Goal: Task Accomplishment & Management: Use online tool/utility

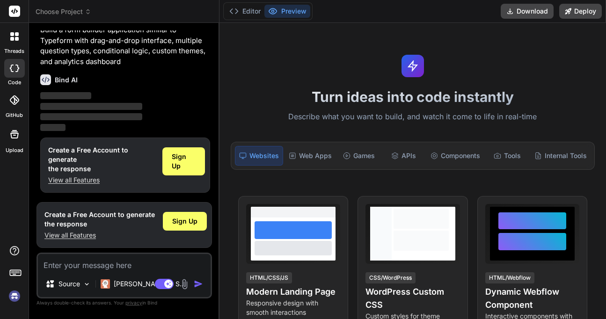
scroll to position [25, 0]
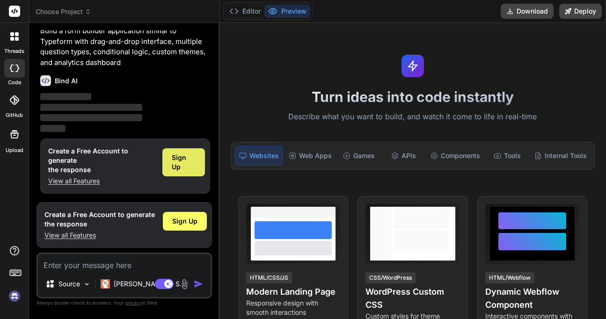
click at [174, 155] on span "Sign Up" at bounding box center [184, 162] width 24 height 19
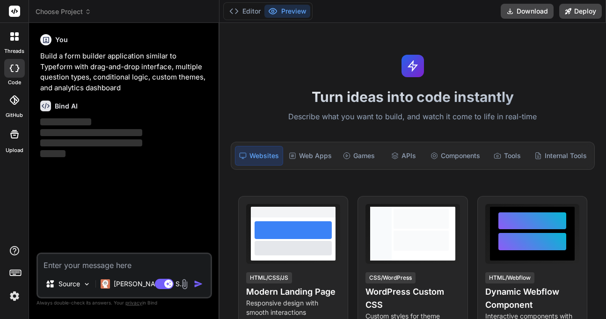
scroll to position [0, 0]
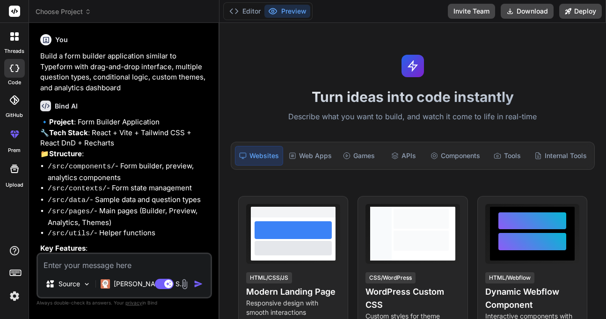
type textarea "x"
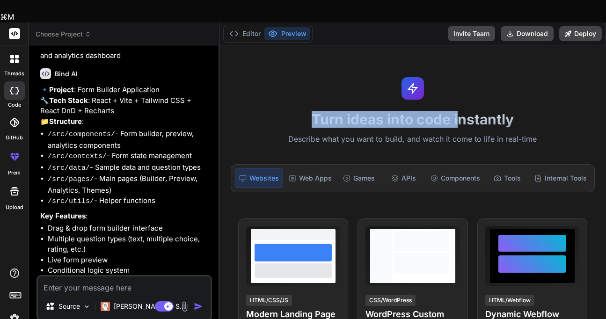
drag, startPoint x: 304, startPoint y: 87, endPoint x: 461, endPoint y: 93, distance: 157.0
click at [461, 93] on div "Turn ideas into code instantly Describe what you want to build, and watch it co…" at bounding box center [413, 193] width 387 height 296
click at [461, 111] on h1 "Turn ideas into code instantly" at bounding box center [413, 119] width 376 height 17
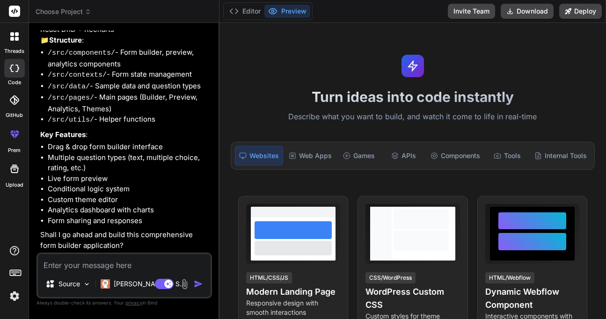
click at [310, 145] on div "Websites Web Apps Games APIs Components Tools Internal Tools" at bounding box center [413, 156] width 364 height 28
click at [309, 152] on div "Web Apps" at bounding box center [310, 156] width 51 height 20
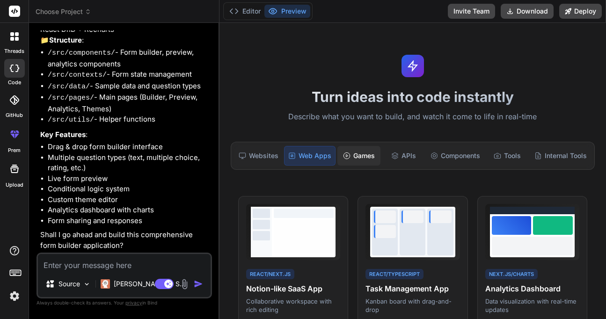
click at [354, 151] on div "Games" at bounding box center [359, 156] width 43 height 20
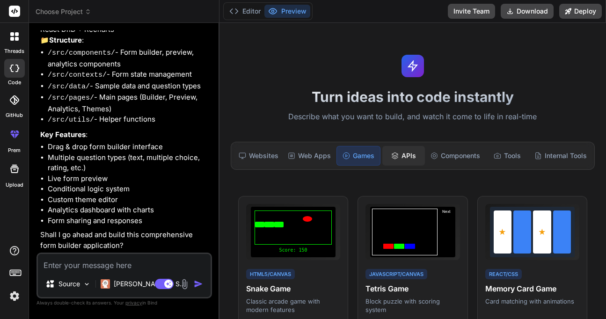
click at [400, 154] on div "APIs" at bounding box center [404, 156] width 43 height 20
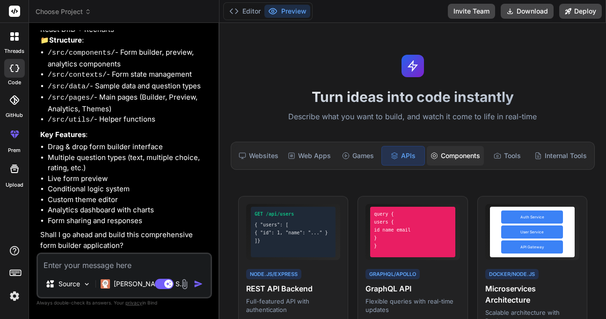
click at [454, 151] on div "Components" at bounding box center [455, 156] width 57 height 20
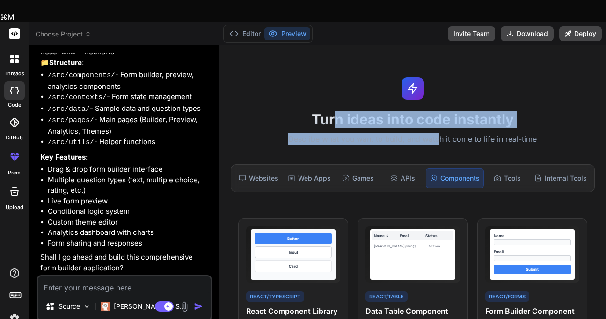
drag, startPoint x: 354, startPoint y: 96, endPoint x: 445, endPoint y: 118, distance: 93.5
click at [445, 118] on div "Turn ideas into code instantly Describe what you want to build, and watch it co…" at bounding box center [413, 193] width 387 height 296
click at [445, 133] on p "Describe what you want to build, and watch it come to life in real-time" at bounding box center [413, 139] width 376 height 12
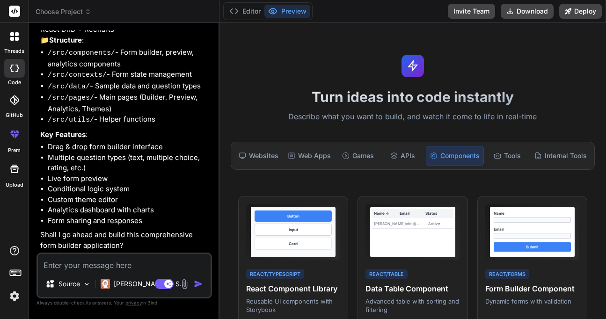
click at [198, 284] on img "button" at bounding box center [198, 284] width 9 height 9
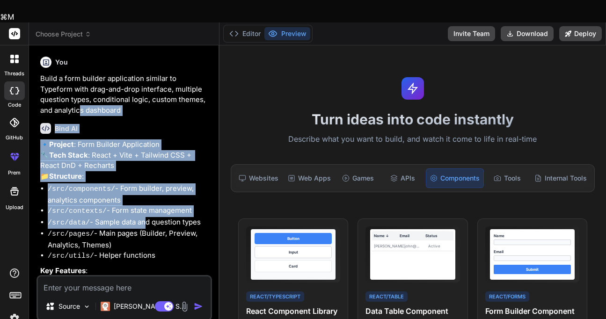
drag, startPoint x: 65, startPoint y: 91, endPoint x: 143, endPoint y: 220, distance: 150.9
click at [144, 220] on div "You Build a form builder application similar to Typeform with drag-and-drop int…" at bounding box center [125, 164] width 174 height 222
click at [143, 220] on li "/src/data/ - Sample data and question types" at bounding box center [129, 223] width 162 height 12
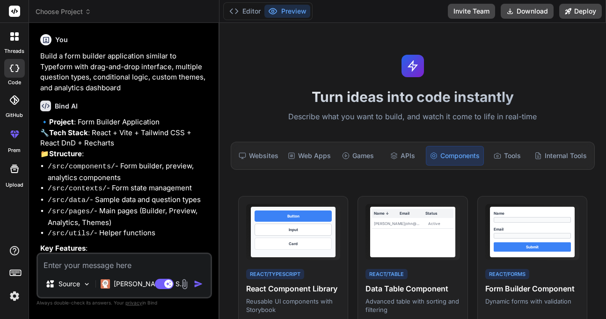
scroll to position [130, 0]
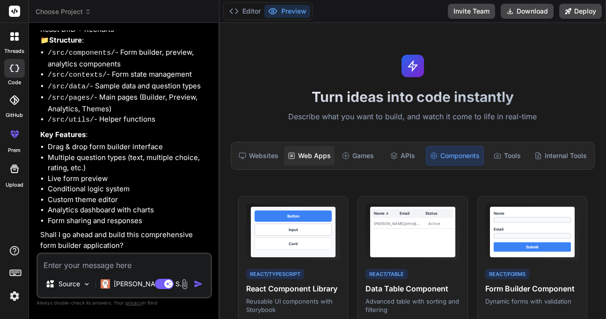
click at [314, 156] on div "Web Apps" at bounding box center [309, 156] width 51 height 20
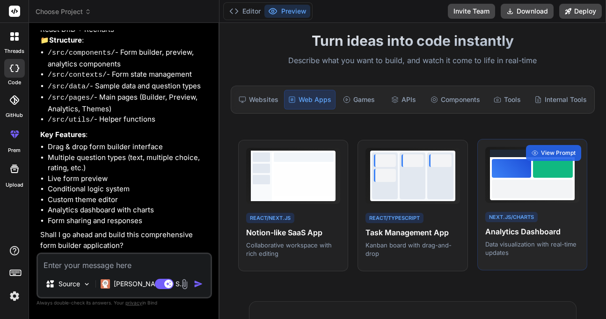
scroll to position [55, 0]
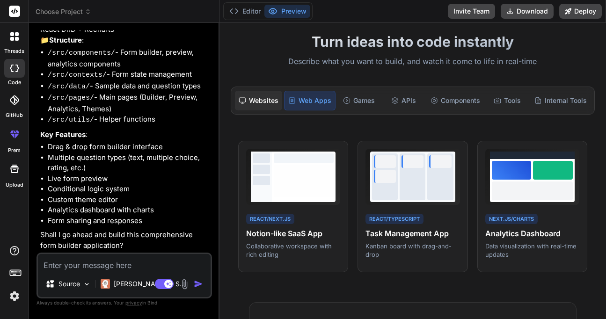
click at [273, 101] on div "Websites" at bounding box center [258, 101] width 47 height 20
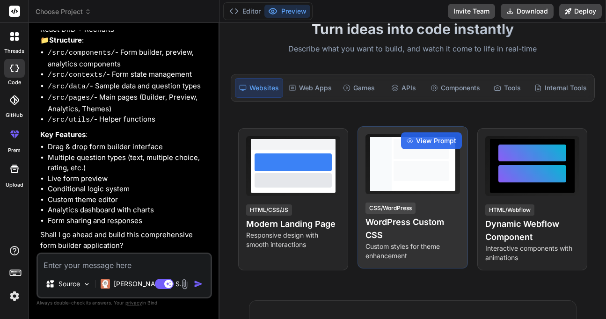
scroll to position [66, 0]
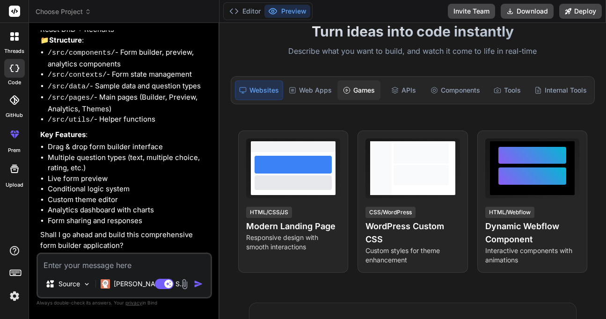
click at [360, 90] on div "Games" at bounding box center [359, 91] width 43 height 20
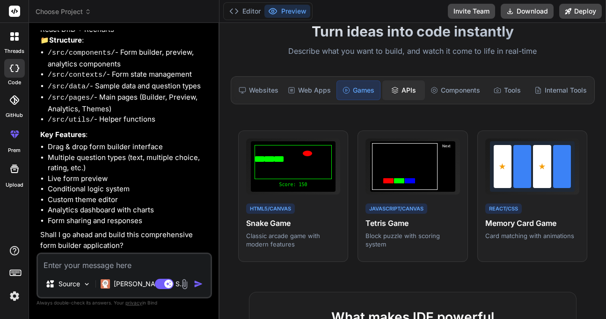
click at [407, 97] on div "APIs" at bounding box center [404, 91] width 43 height 20
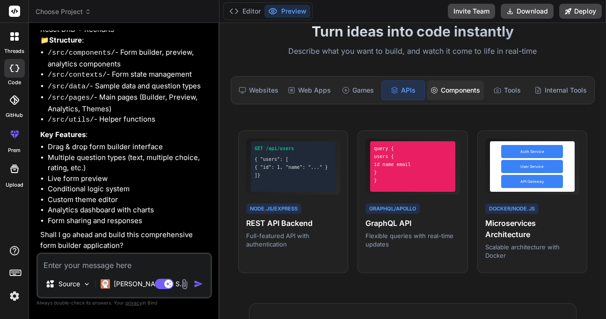
click at [449, 92] on div "Components" at bounding box center [455, 91] width 57 height 20
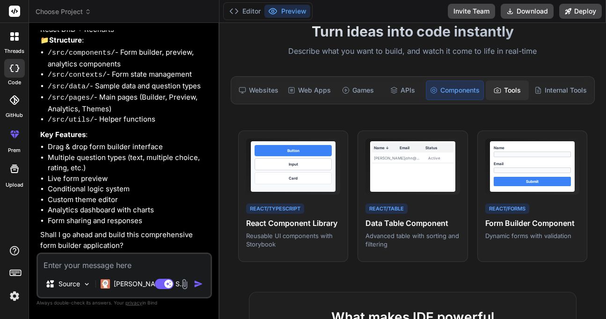
click at [504, 89] on div "Tools" at bounding box center [507, 91] width 43 height 20
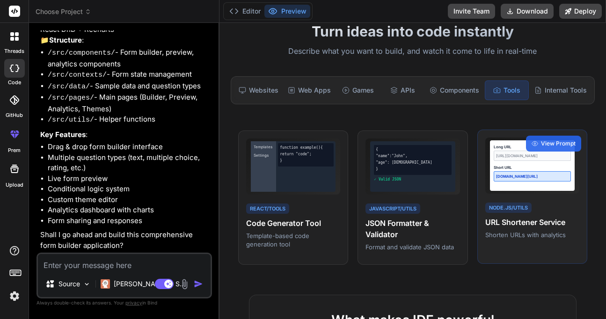
click at [531, 175] on div "[DOMAIN_NAME][URL]" at bounding box center [532, 176] width 77 height 10
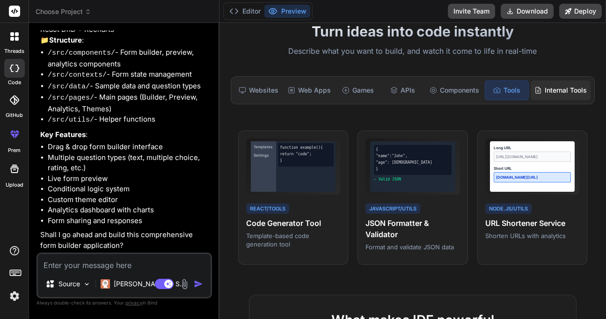
click at [552, 90] on div "Internal Tools" at bounding box center [561, 91] width 60 height 20
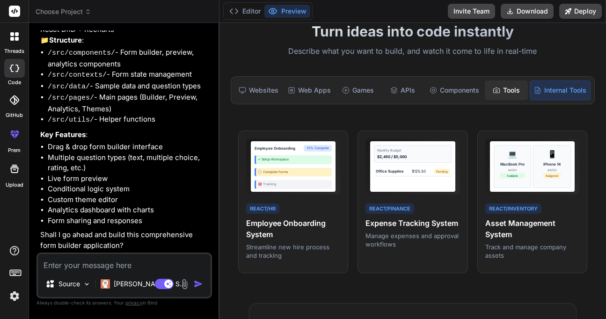
click at [520, 88] on div "Tools" at bounding box center [506, 91] width 43 height 20
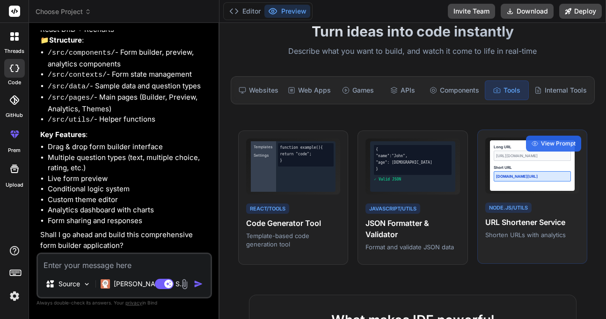
click at [522, 214] on div "Node.js/Utils URL Shortener Service Shorten URLs with analytics" at bounding box center [533, 220] width 94 height 38
click at [549, 134] on div "Long URL [URL][DOMAIN_NAME] Short URL [DOMAIN_NAME][URL] Node.js/Utils URL Shor…" at bounding box center [533, 197] width 110 height 135
click at [549, 135] on div "Long URL [URL][DOMAIN_NAME] Short URL [DOMAIN_NAME][URL] Node.js/Utils URL Shor…" at bounding box center [533, 197] width 110 height 135
click at [543, 145] on span "View Prompt" at bounding box center [558, 144] width 35 height 8
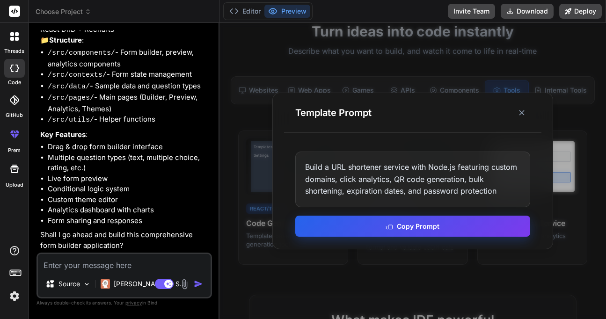
click at [407, 232] on button "Copy Prompt" at bounding box center [412, 226] width 235 height 21
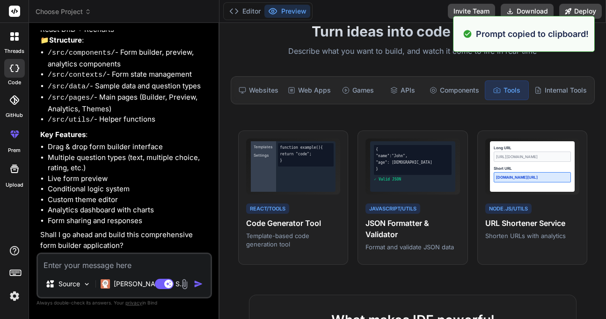
click at [118, 266] on textarea at bounding box center [124, 262] width 173 height 17
paste textarea "Build a URL shortener service with Node.js featuring custom domains, click anal…"
type textarea "Build a URL shortener service with Node.js featuring custom domains, click anal…"
type textarea "x"
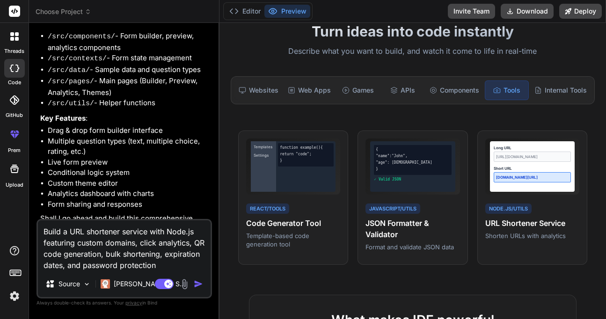
type textarea "Build a URL shortener service with Node.js featuring custom domains, click anal…"
click at [201, 284] on img "button" at bounding box center [198, 284] width 9 height 9
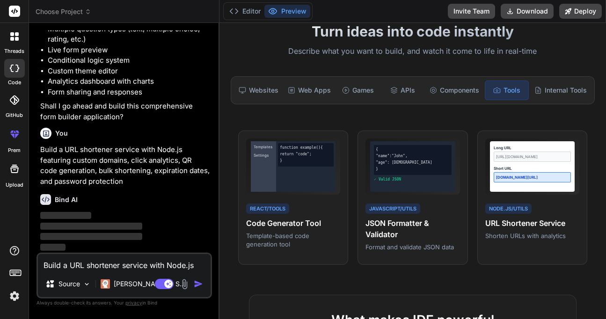
scroll to position [259, 0]
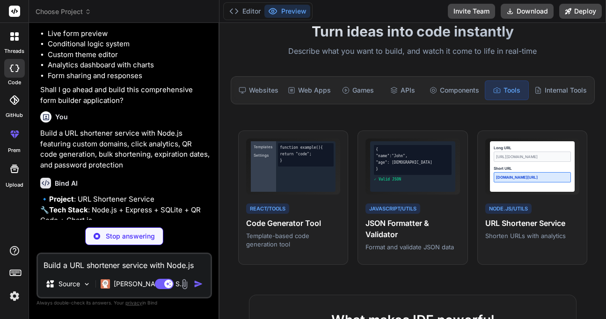
click at [14, 296] on img at bounding box center [15, 296] width 16 height 16
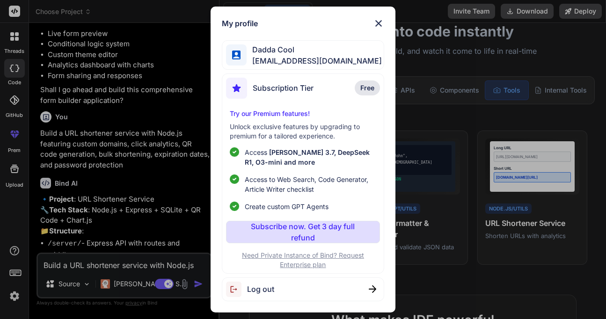
type textarea "x"
click at [379, 21] on img at bounding box center [378, 23] width 11 height 11
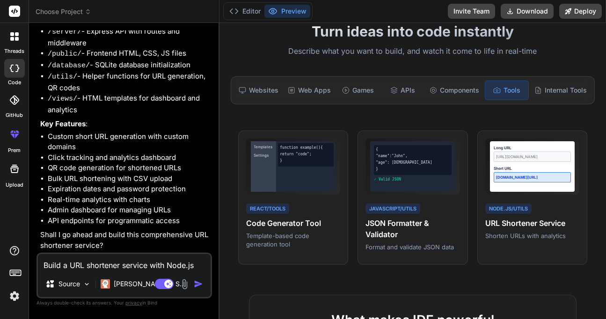
scroll to position [504, 0]
click at [110, 264] on textarea "Build a URL shortener service with Node.js featuring custom domains, click anal…" at bounding box center [124, 262] width 173 height 17
type textarea "y"
type textarea "x"
type textarea "ye"
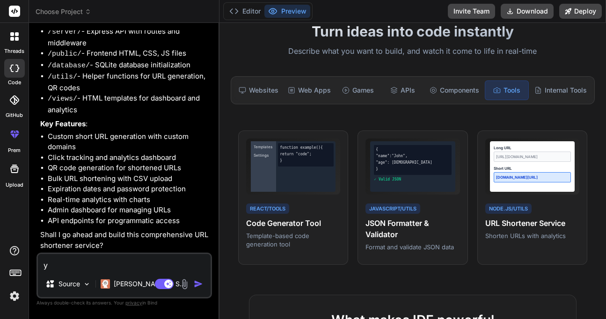
type textarea "x"
type textarea "yes"
type textarea "x"
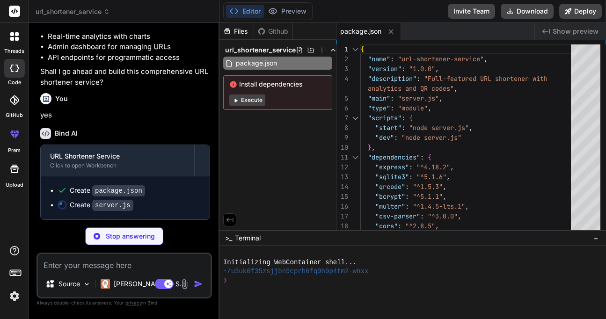
scroll to position [666, 0]
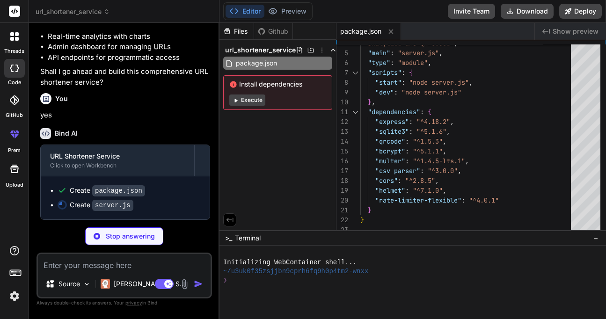
type textarea "x"
type textarea "});"
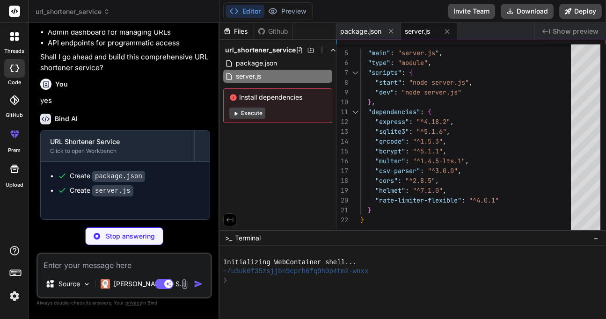
type textarea "x"
type textarea "</body> </html>"
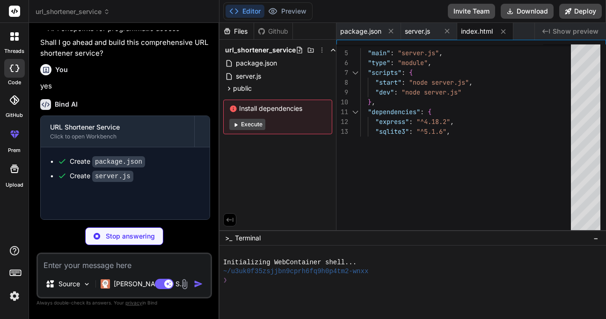
type textarea "x"
type textarea "document.addEventListener('DOMContentLoaded', loadDashboard); </script> </body>…"
type textarea "x"
type textarea "// Load analytics on page load document.addEventListener('DOMContentLoaded', lo…"
type textarea "x"
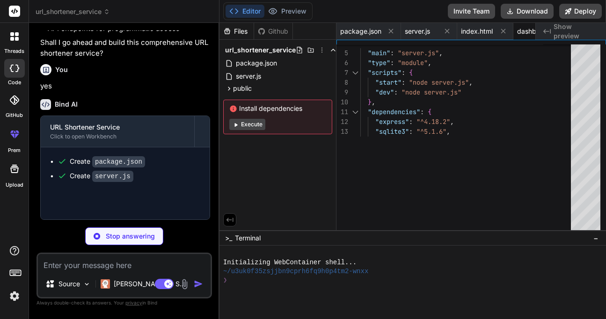
type textarea "</body> </html>"
type textarea "x"
type textarea "</div> </div> </body> </html>"
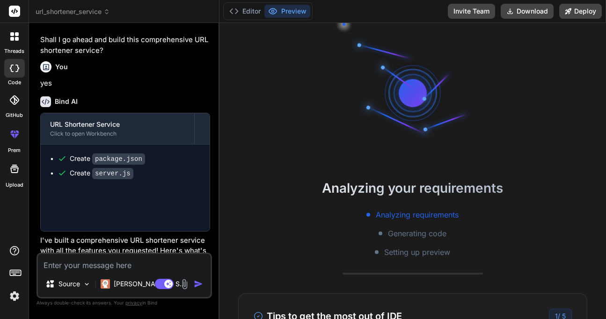
type textarea "x"
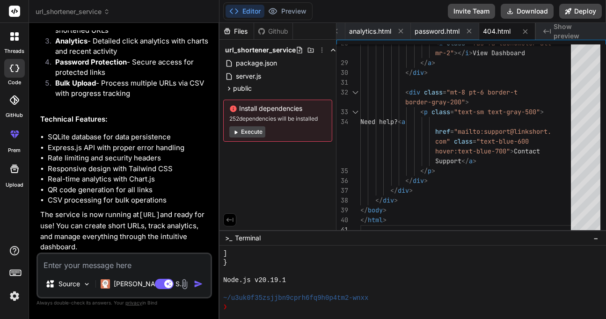
scroll to position [1262, 0]
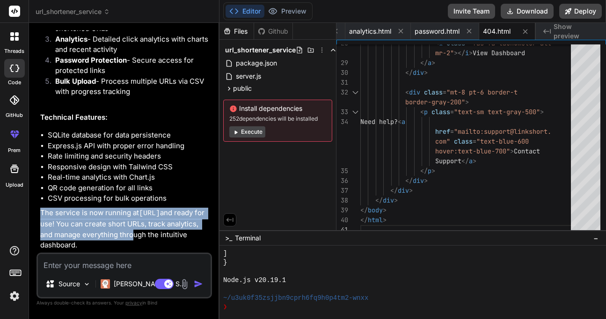
drag, startPoint x: 41, startPoint y: 208, endPoint x: 121, endPoint y: 232, distance: 84.1
click at [121, 232] on p "The service is now running at [URL] and ready for use! You can create short URL…" at bounding box center [125, 229] width 170 height 43
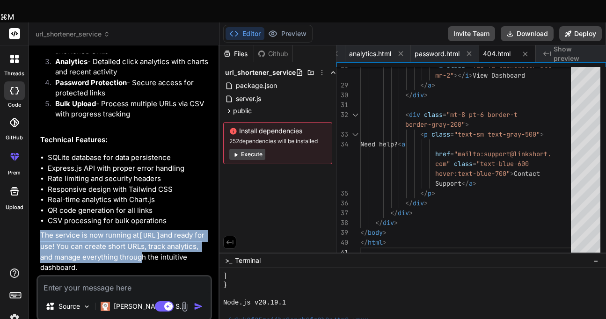
click at [121, 232] on p "The service is now running at [URL] and ready for use! You can create short URL…" at bounding box center [125, 251] width 170 height 43
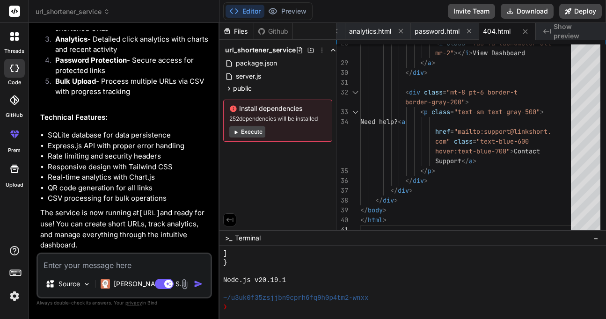
click at [575, 31] on span "Show preview" at bounding box center [576, 31] width 45 height 19
click at [562, 31] on span "Show preview" at bounding box center [576, 31] width 45 height 19
click at [381, 29] on span "analytics.html" at bounding box center [370, 31] width 42 height 9
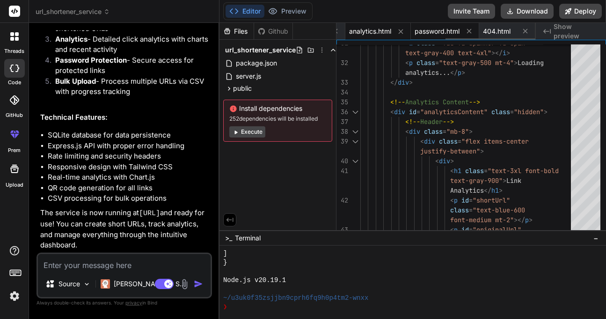
click at [435, 27] on span "password.html" at bounding box center [437, 31] width 45 height 9
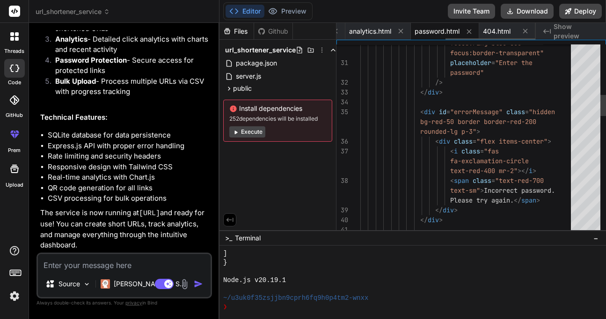
scroll to position [29, 0]
click at [589, 31] on span "Show preview" at bounding box center [576, 31] width 45 height 19
click at [524, 28] on icon at bounding box center [526, 31] width 8 height 8
click at [523, 29] on icon at bounding box center [526, 32] width 8 height 8
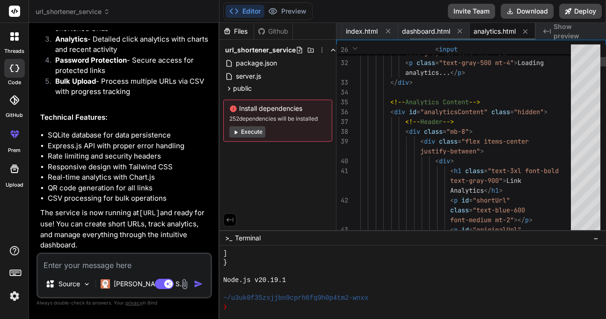
scroll to position [39, 0]
click at [525, 28] on icon at bounding box center [526, 32] width 8 height 8
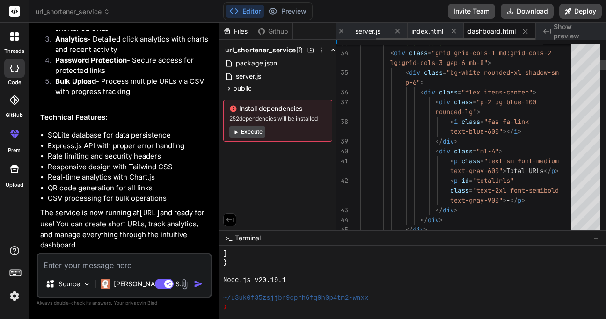
scroll to position [0, 50]
click at [524, 29] on icon at bounding box center [526, 32] width 8 height 8
type textarea "</body> </html>"
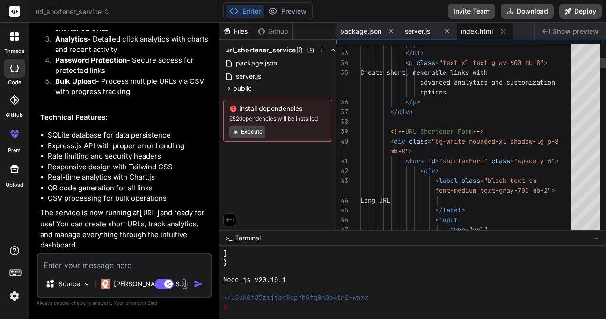
scroll to position [29, 0]
click at [485, 29] on span "index.html" at bounding box center [477, 31] width 32 height 9
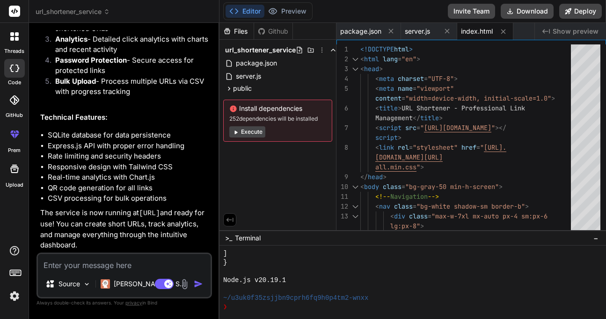
click at [246, 133] on button "Execute" at bounding box center [247, 131] width 36 height 11
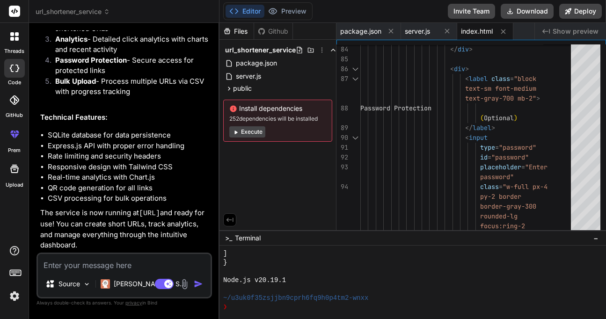
scroll to position [952, 0]
click at [243, 9] on button "Editor" at bounding box center [245, 11] width 39 height 13
click at [583, 13] on button "Deploy" at bounding box center [581, 11] width 43 height 15
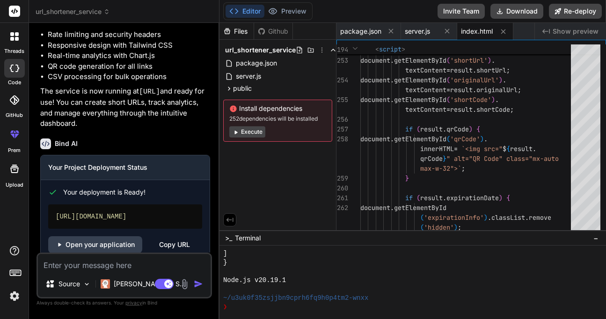
scroll to position [1409, 0]
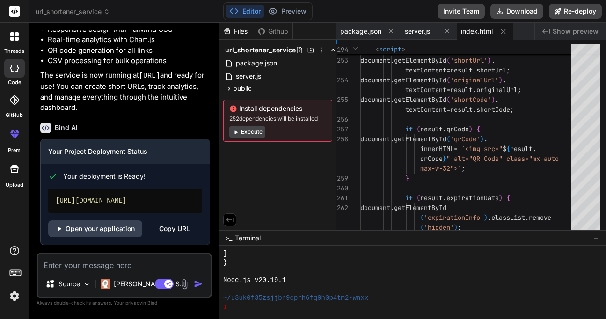
type textarea "x"
click at [108, 230] on link "Open your application" at bounding box center [95, 229] width 94 height 17
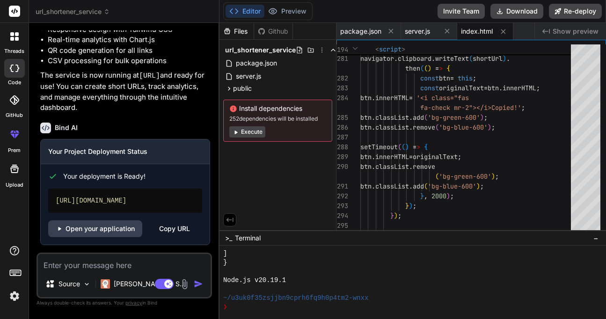
click at [236, 31] on div "Files" at bounding box center [237, 31] width 34 height 9
click at [238, 90] on span "public" at bounding box center [242, 88] width 19 height 9
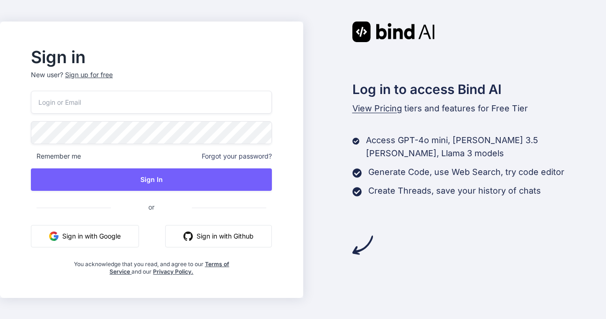
click at [224, 237] on button "Sign in with Github" at bounding box center [218, 236] width 107 height 22
click at [95, 70] on div "Sign up for free" at bounding box center [89, 74] width 48 height 9
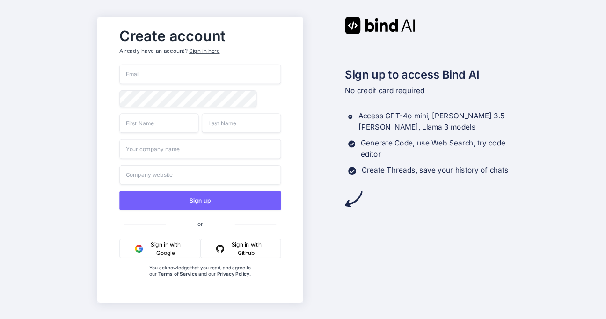
click at [243, 257] on button "Sign in with Github" at bounding box center [240, 248] width 80 height 19
click at [242, 249] on button "Sign in with Github" at bounding box center [240, 248] width 80 height 19
